Goal: Obtain resource: Download file/media

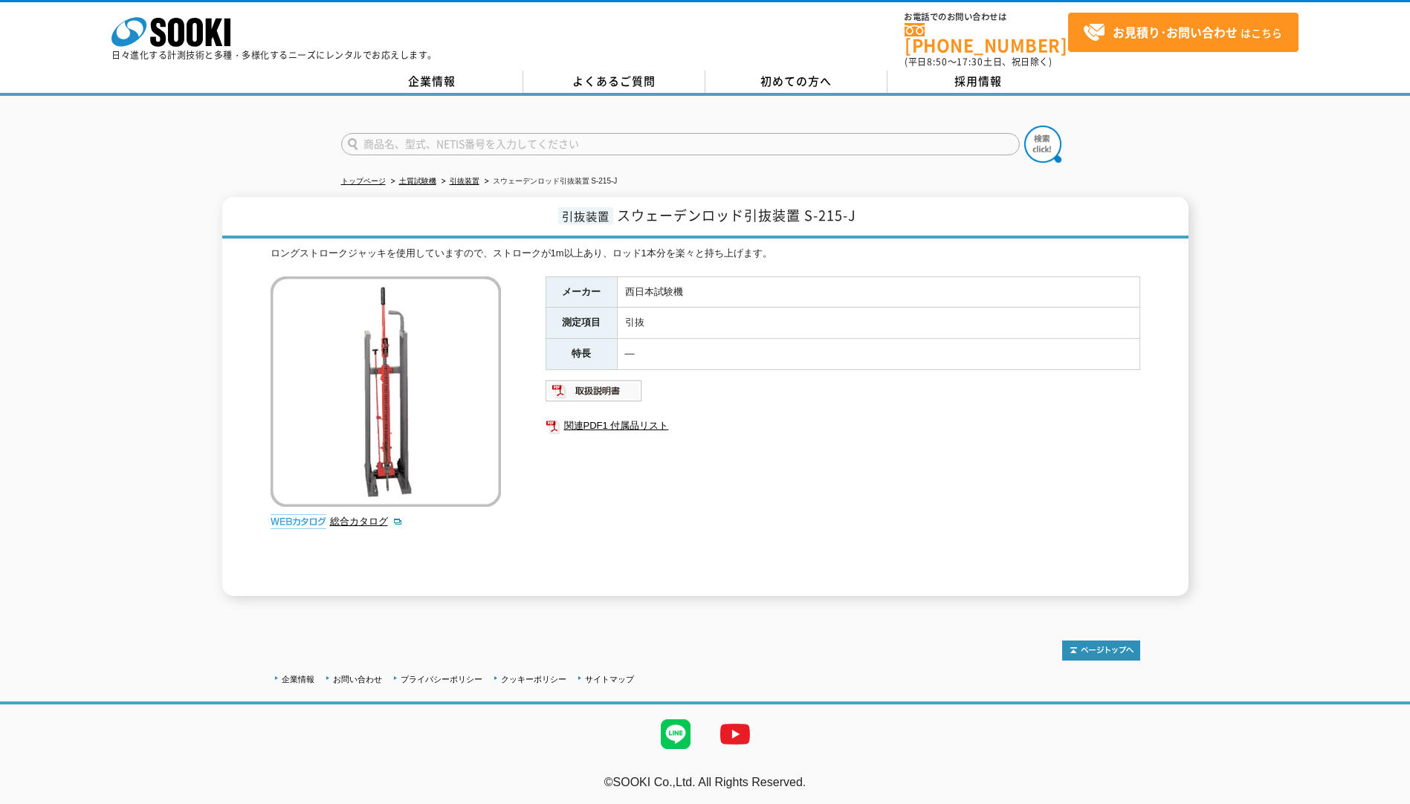
click at [390, 377] on img at bounding box center [385, 391] width 230 height 230
click at [611, 418] on link "関連PDF1 付属品リスト" at bounding box center [842, 425] width 594 height 19
click at [589, 379] on img at bounding box center [593, 391] width 97 height 24
click at [408, 401] on img at bounding box center [385, 391] width 230 height 230
click at [366, 378] on img at bounding box center [385, 391] width 230 height 230
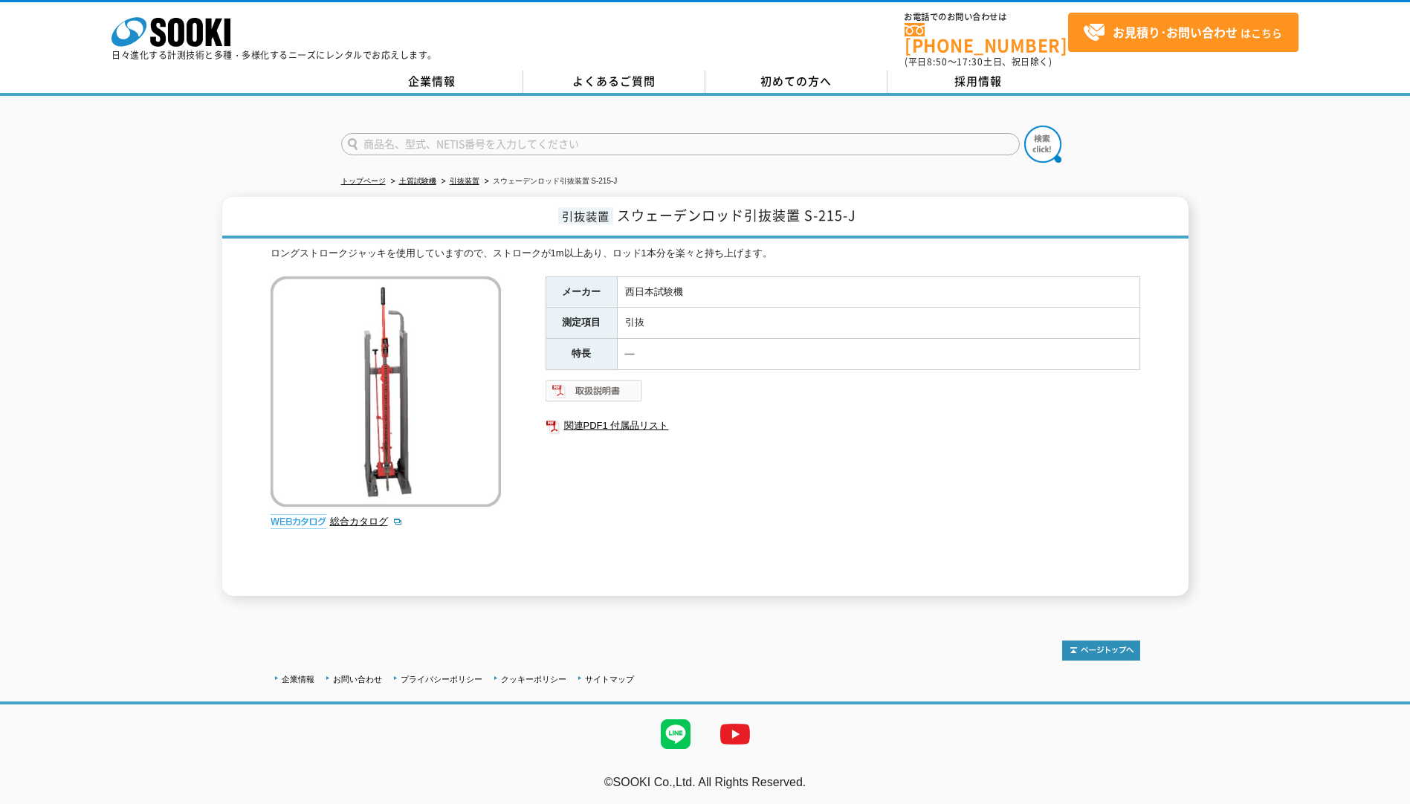
click at [588, 382] on img at bounding box center [593, 391] width 97 height 24
click at [369, 516] on link "総合カタログ" at bounding box center [366, 521] width 73 height 11
